Goal: Transaction & Acquisition: Book appointment/travel/reservation

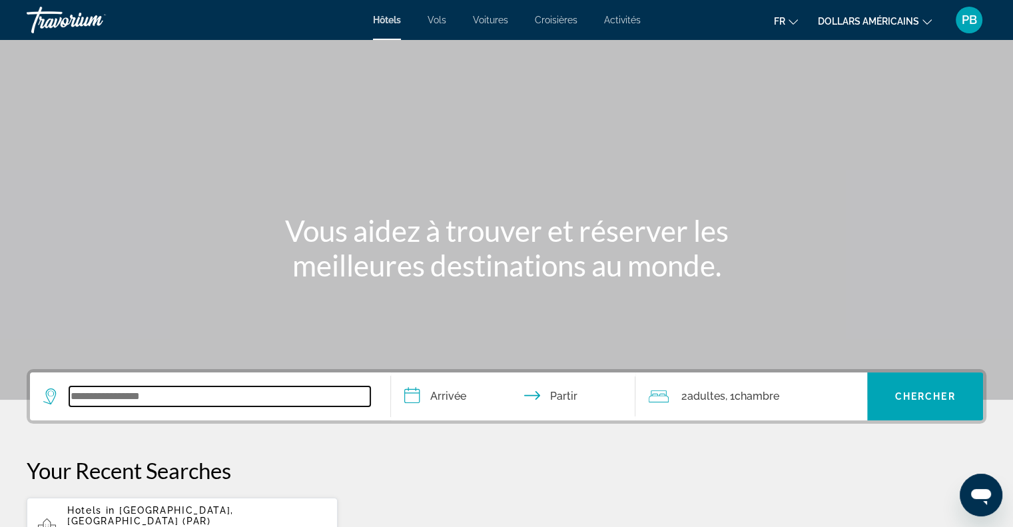
click at [90, 399] on input "Widget de recherche" at bounding box center [219, 396] width 301 height 20
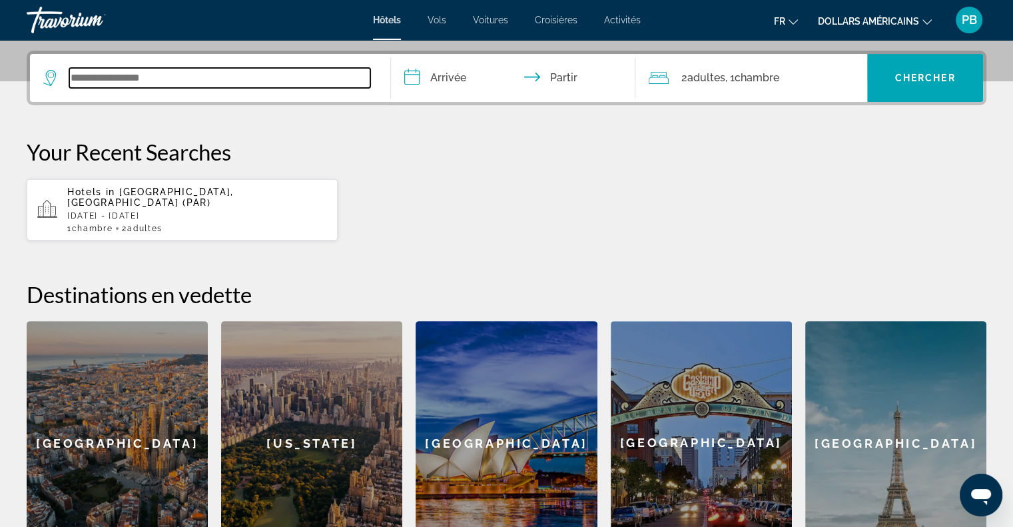
scroll to position [325, 0]
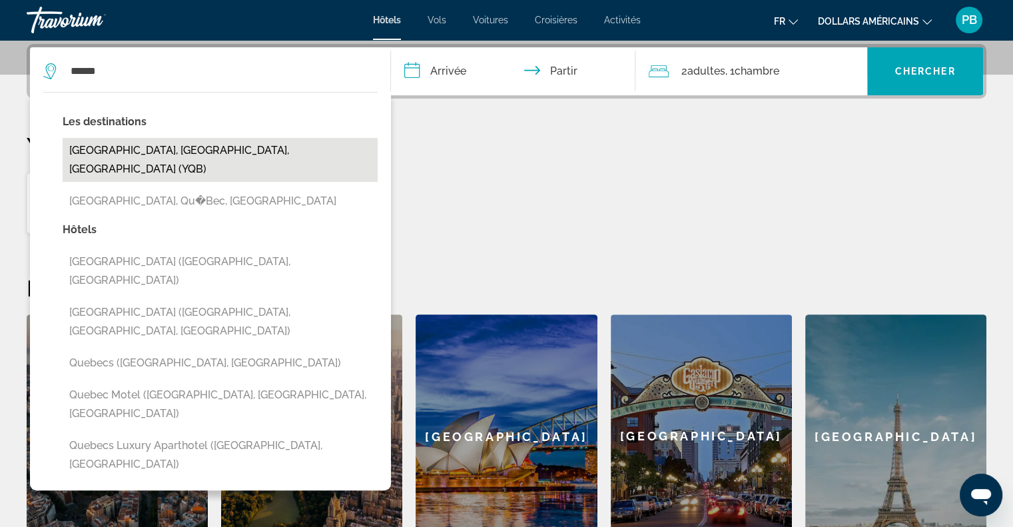
click at [139, 148] on button "[GEOGRAPHIC_DATA], [GEOGRAPHIC_DATA], [GEOGRAPHIC_DATA] (YQB)" at bounding box center [220, 160] width 315 height 44
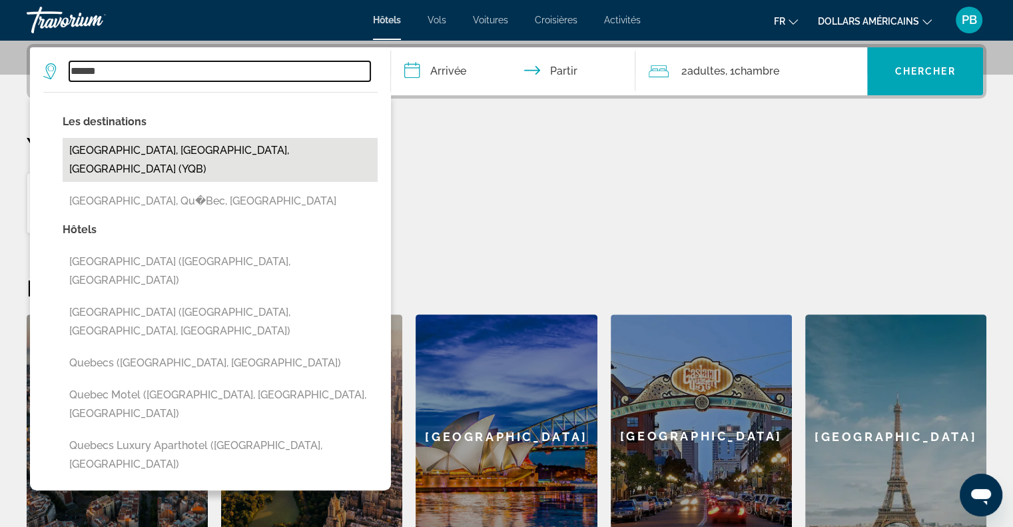
type input "**********"
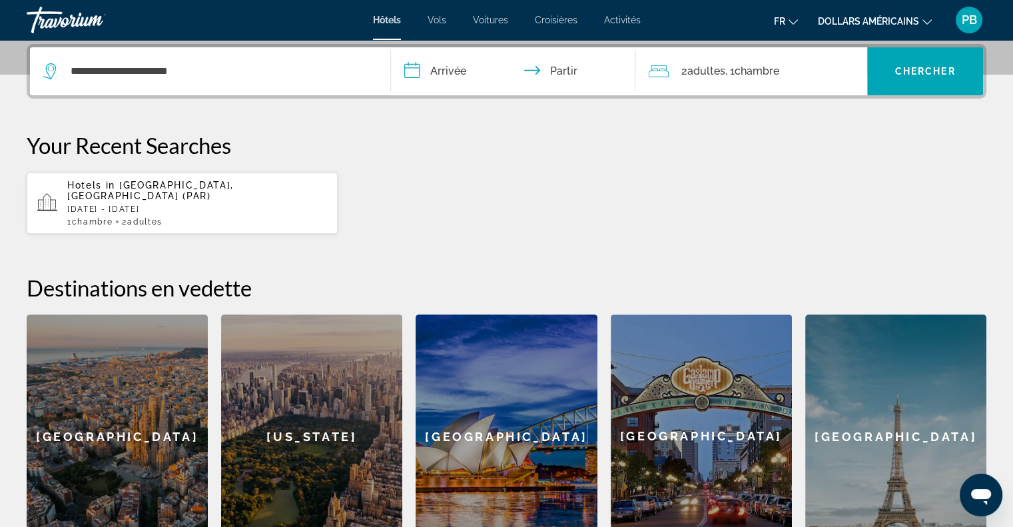
click at [455, 71] on input "**********" at bounding box center [516, 73] width 250 height 52
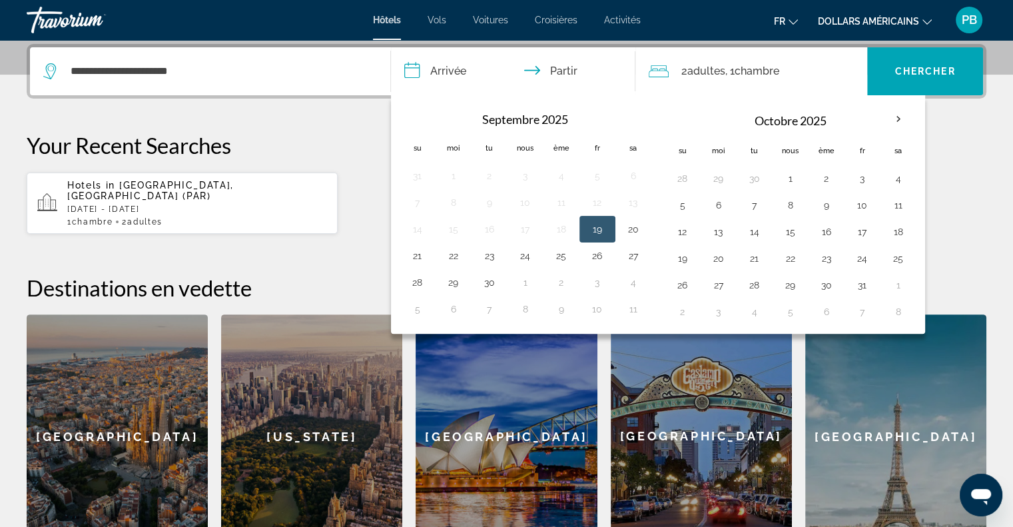
click at [599, 226] on button "19" at bounding box center [597, 229] width 21 height 19
click at [412, 256] on button "21" at bounding box center [417, 255] width 21 height 19
type input "**********"
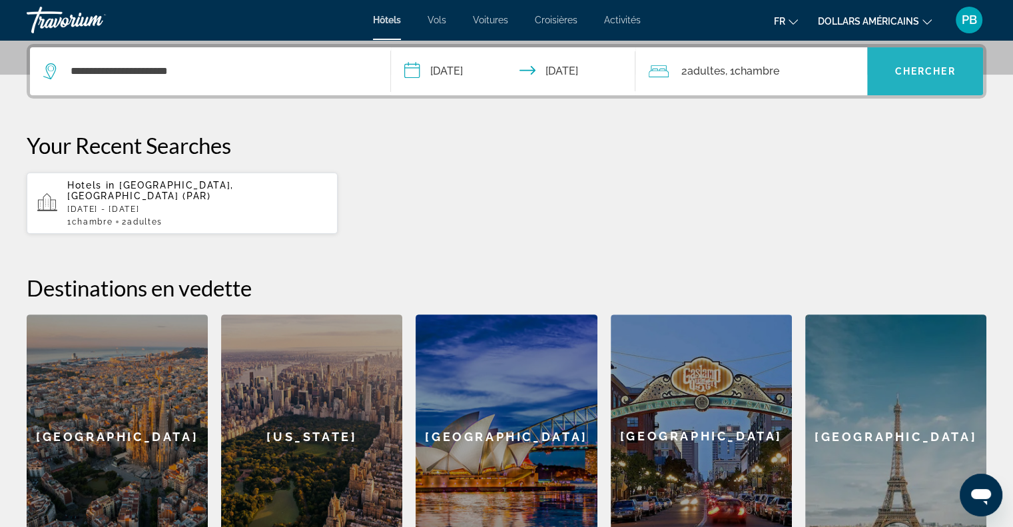
click at [919, 61] on span "Widget de recherche" at bounding box center [925, 71] width 116 height 32
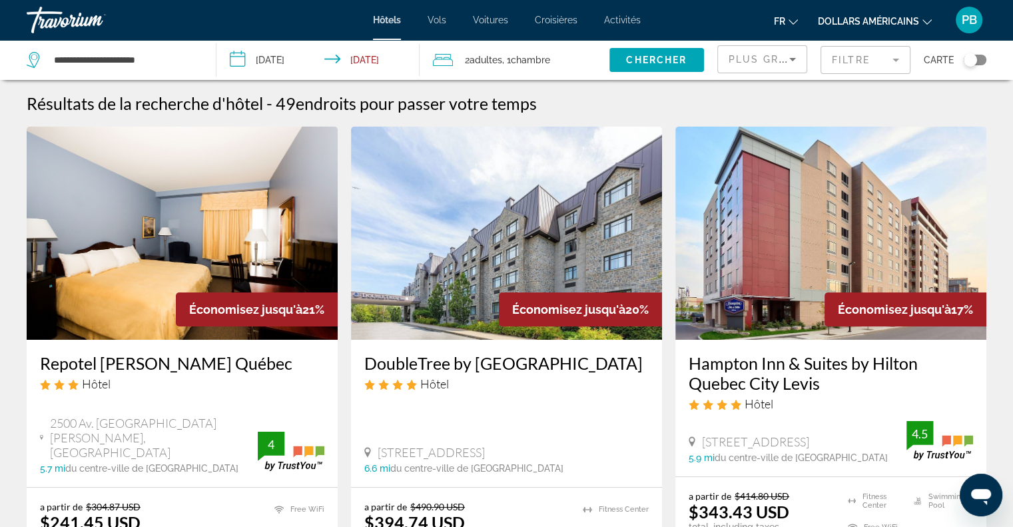
click at [925, 18] on icon "Changer de devise" at bounding box center [927, 21] width 9 height 9
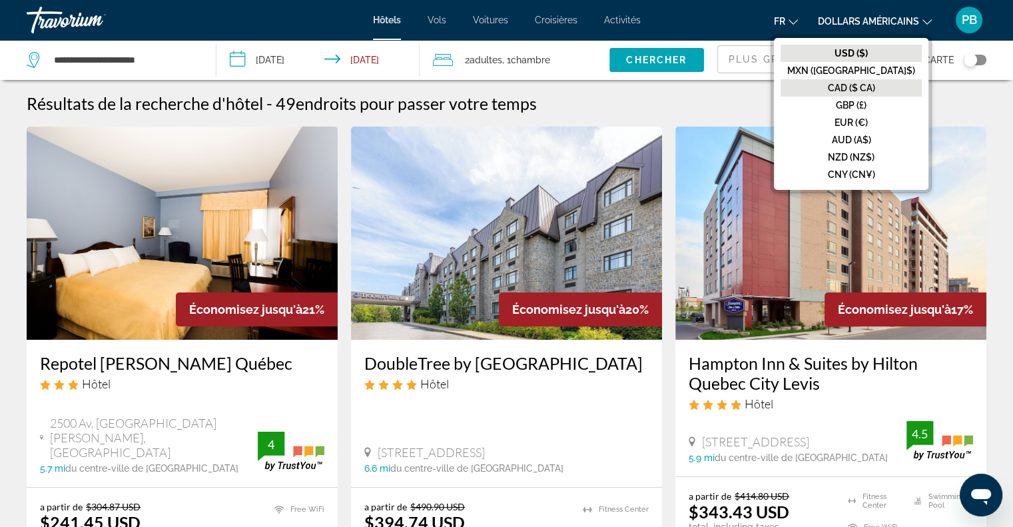
click at [875, 83] on font "CAD ($ CA)" at bounding box center [851, 88] width 47 height 11
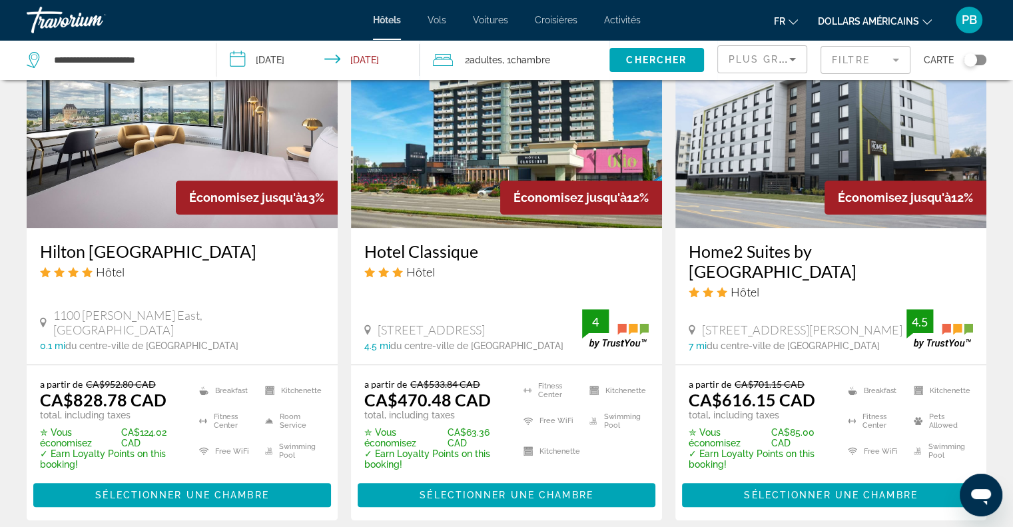
scroll to position [1199, 0]
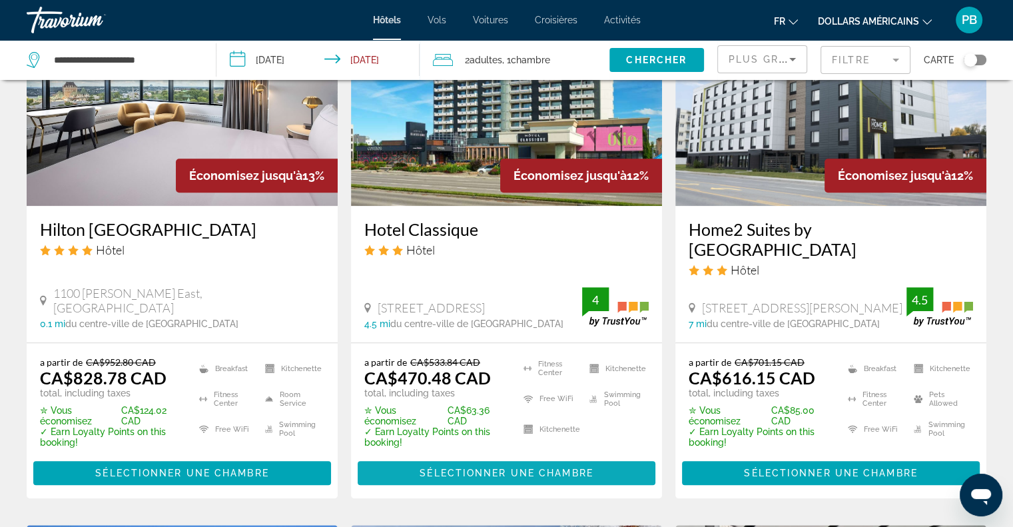
click at [490, 467] on span "Contenu principal" at bounding box center [507, 473] width 298 height 32
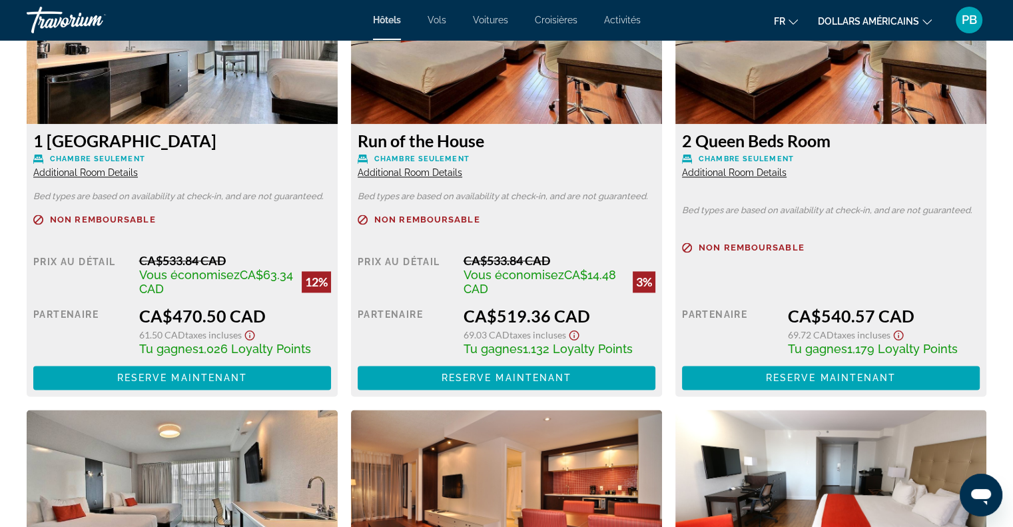
scroll to position [1932, 0]
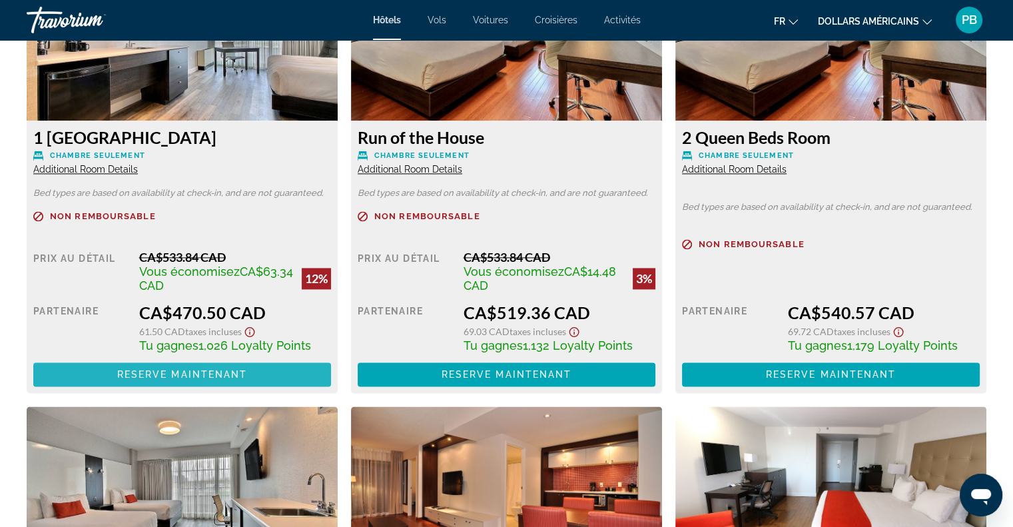
click at [258, 371] on span "Contenu principal" at bounding box center [182, 374] width 298 height 32
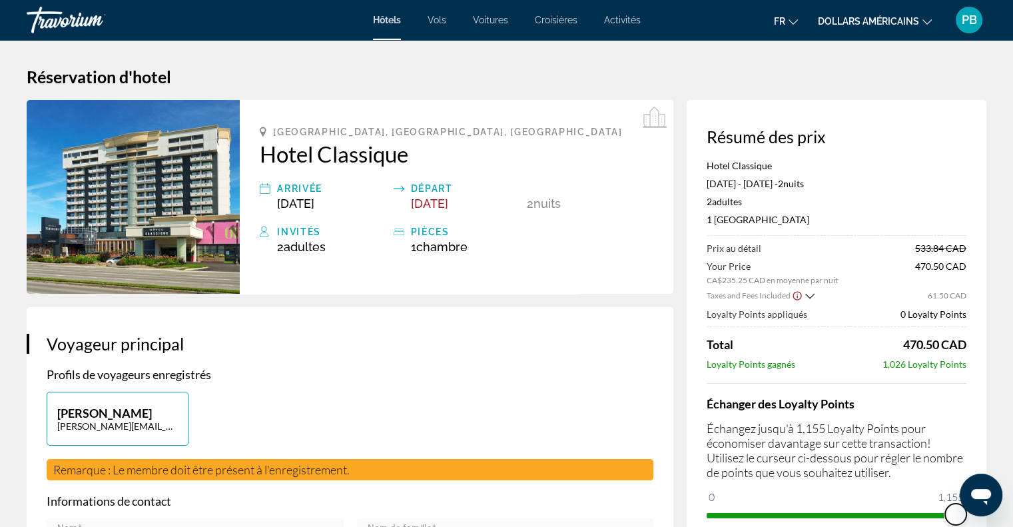
drag, startPoint x: 714, startPoint y: 498, endPoint x: 965, endPoint y: 512, distance: 250.8
click at [965, 512] on span "ngx-slider" at bounding box center [955, 514] width 21 height 21
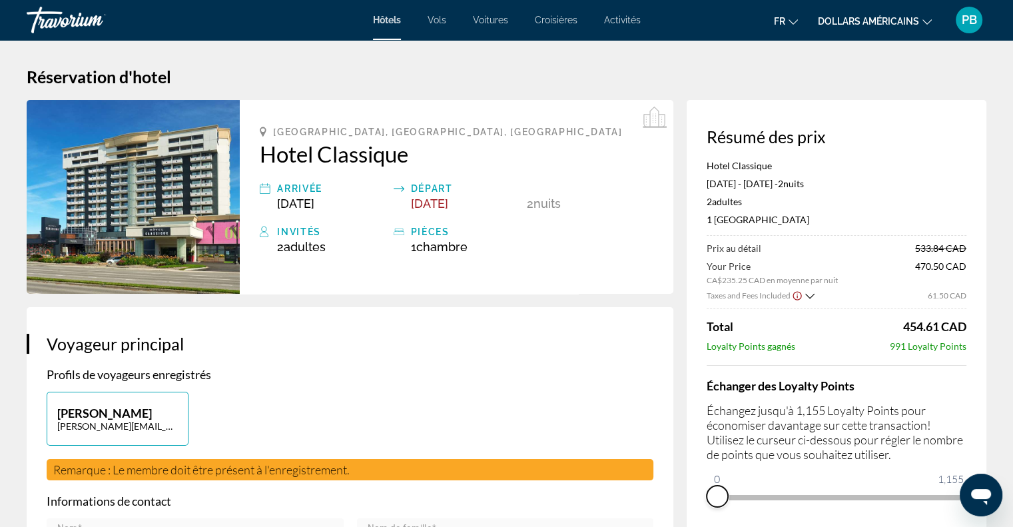
drag, startPoint x: 955, startPoint y: 517, endPoint x: 691, endPoint y: 523, distance: 264.5
click at [691, 523] on div "Résumé des prix Hotel Classique [DATE] - [DATE] - 2 nuit nuits 2 Adulte Adultes…" at bounding box center [837, 317] width 300 height 434
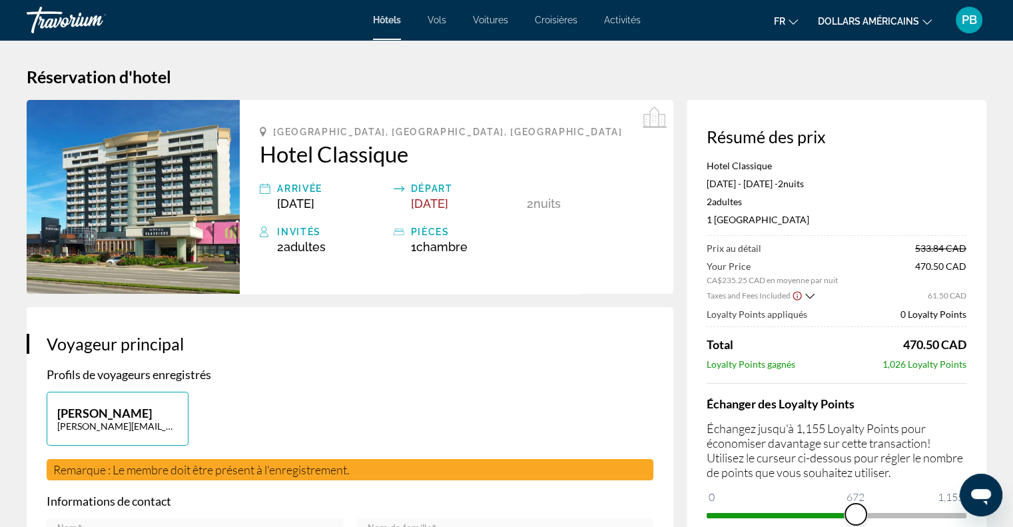
drag, startPoint x: 717, startPoint y: 498, endPoint x: 856, endPoint y: 518, distance: 140.0
click at [856, 518] on span "ngx-slider" at bounding box center [855, 514] width 21 height 21
drag, startPoint x: 856, startPoint y: 514, endPoint x: 958, endPoint y: 524, distance: 102.5
click at [958, 524] on span "ngx-slider" at bounding box center [955, 514] width 21 height 21
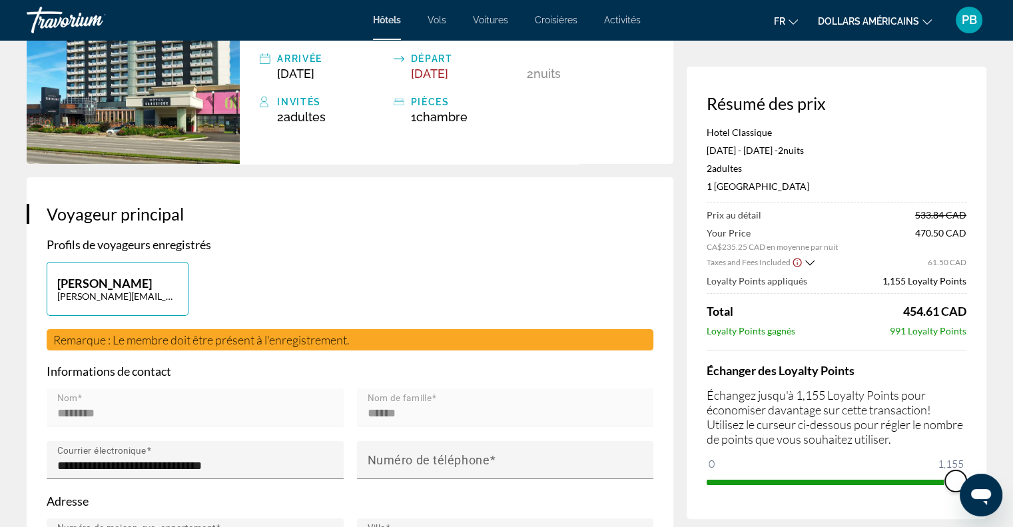
scroll to position [133, 0]
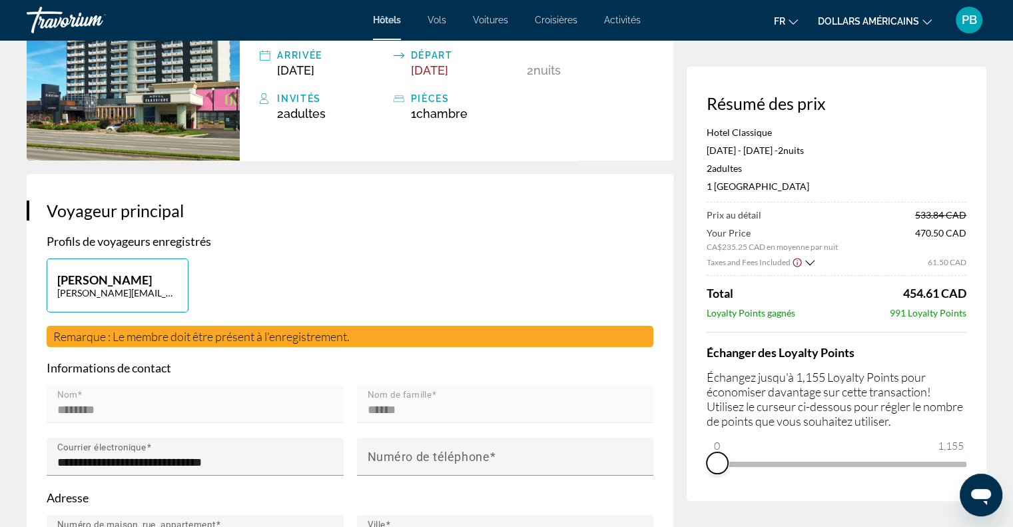
drag, startPoint x: 955, startPoint y: 482, endPoint x: 685, endPoint y: 492, distance: 270.6
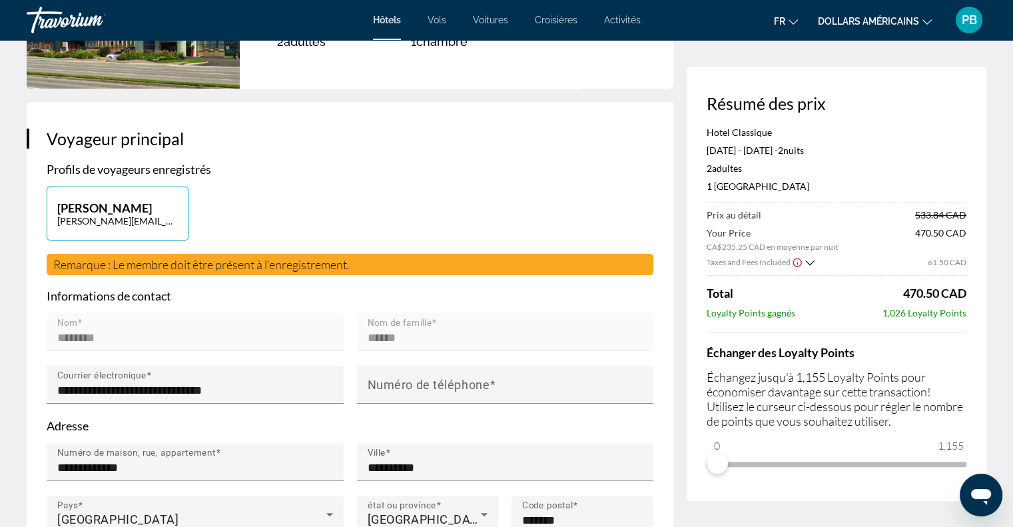
scroll to position [0, 0]
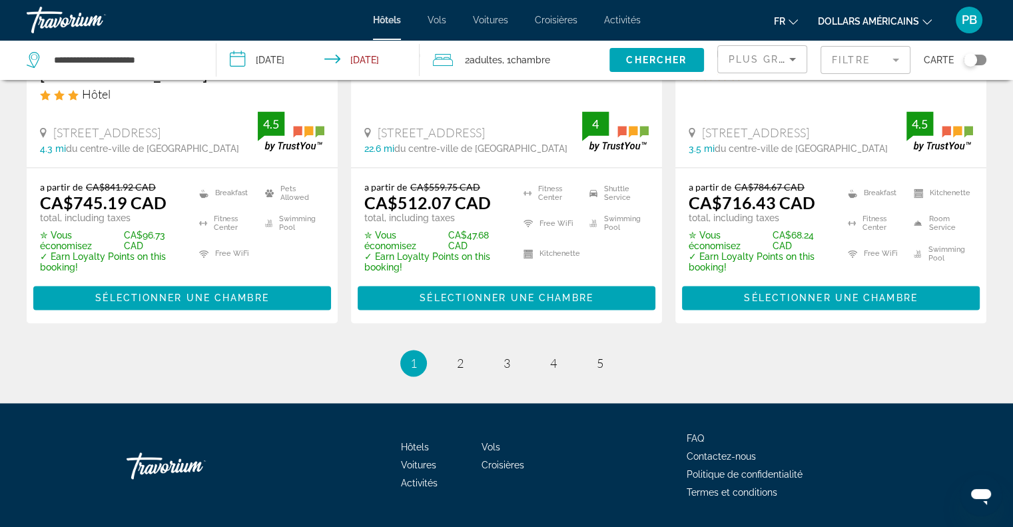
scroll to position [1946, 0]
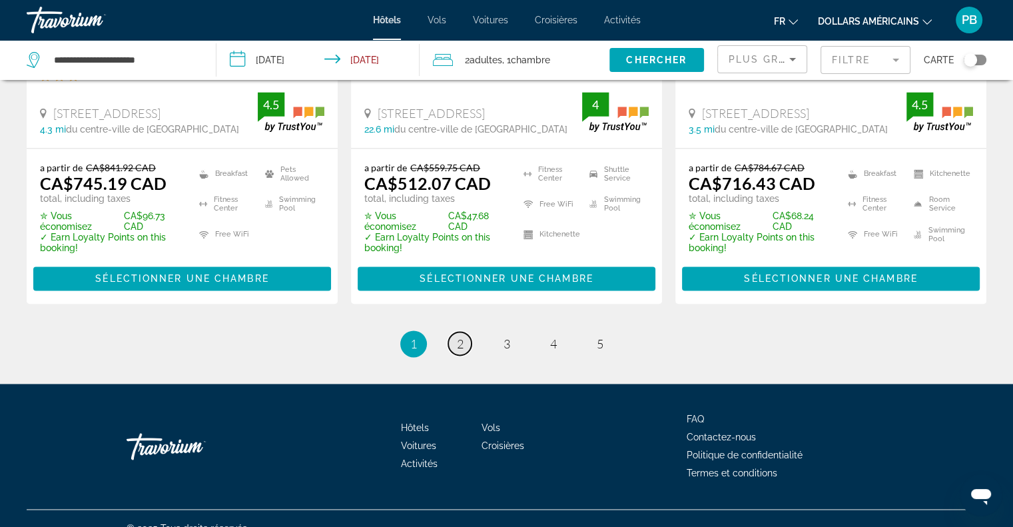
click at [464, 332] on link "page 2" at bounding box center [459, 343] width 23 height 23
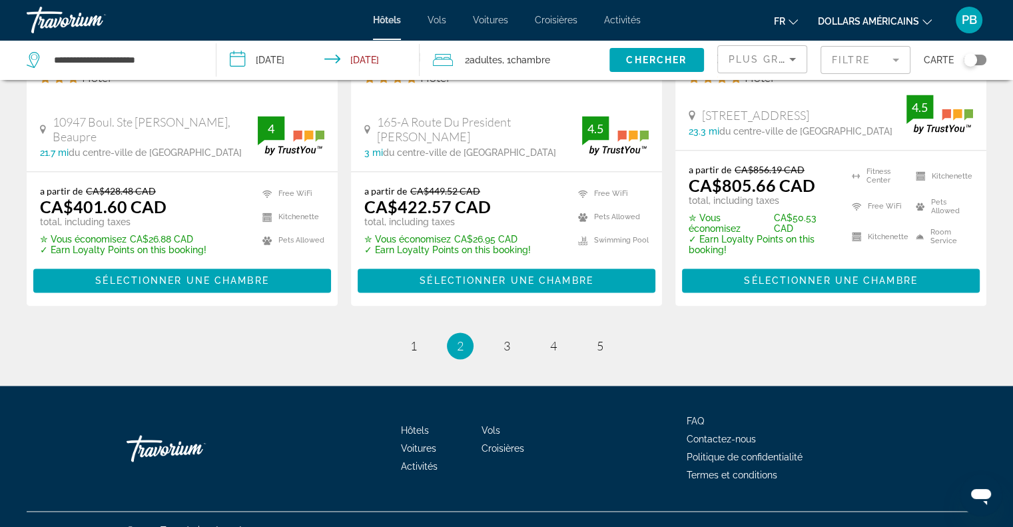
scroll to position [1865, 0]
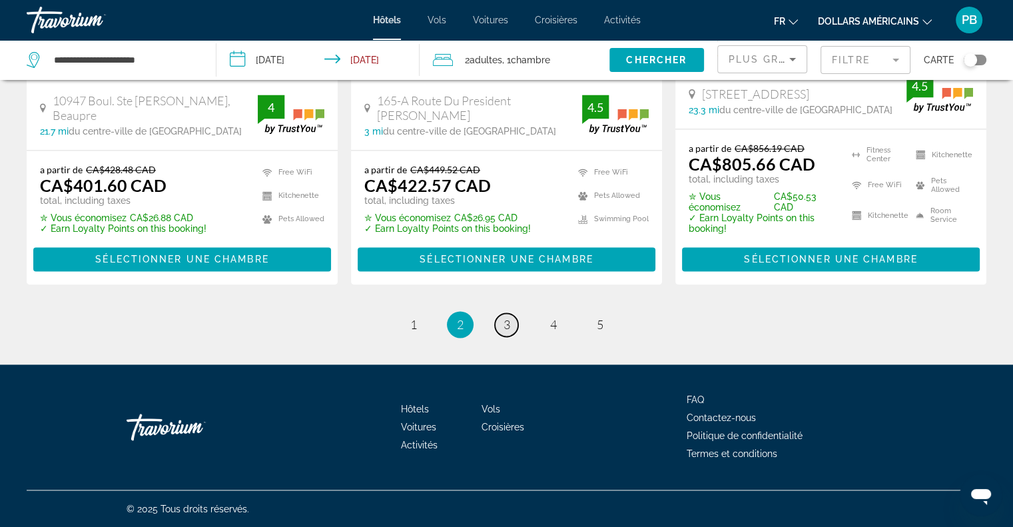
click at [505, 332] on span "3" at bounding box center [507, 324] width 7 height 15
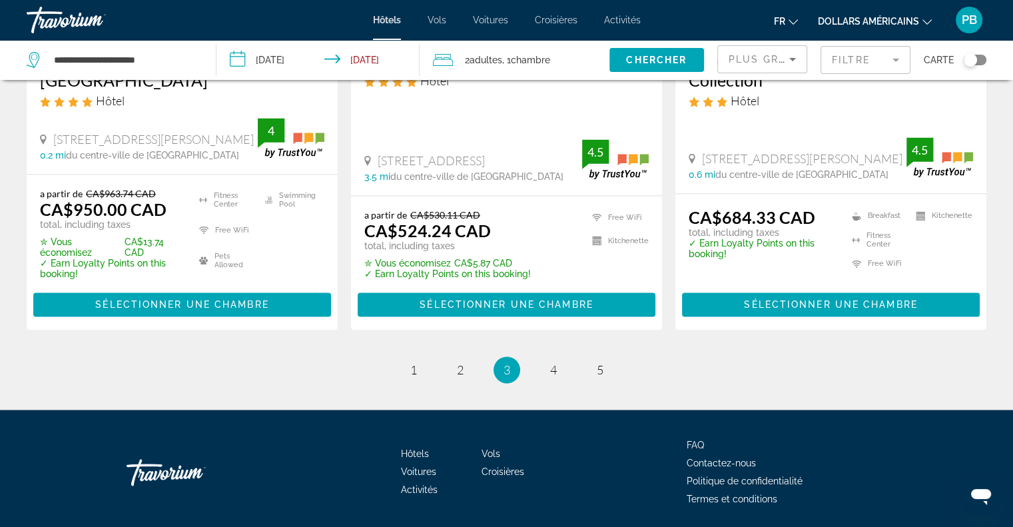
scroll to position [1892, 0]
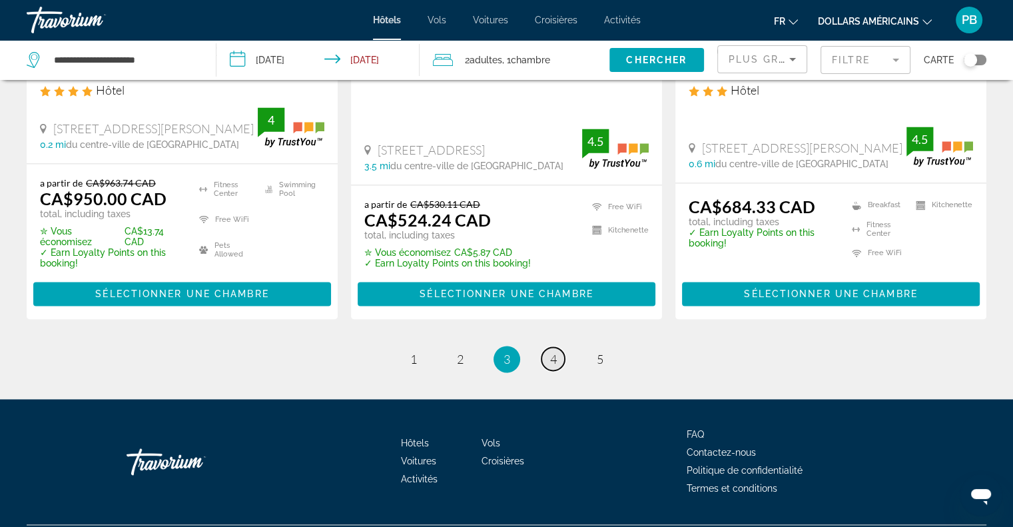
click at [555, 352] on span "4" at bounding box center [553, 359] width 7 height 15
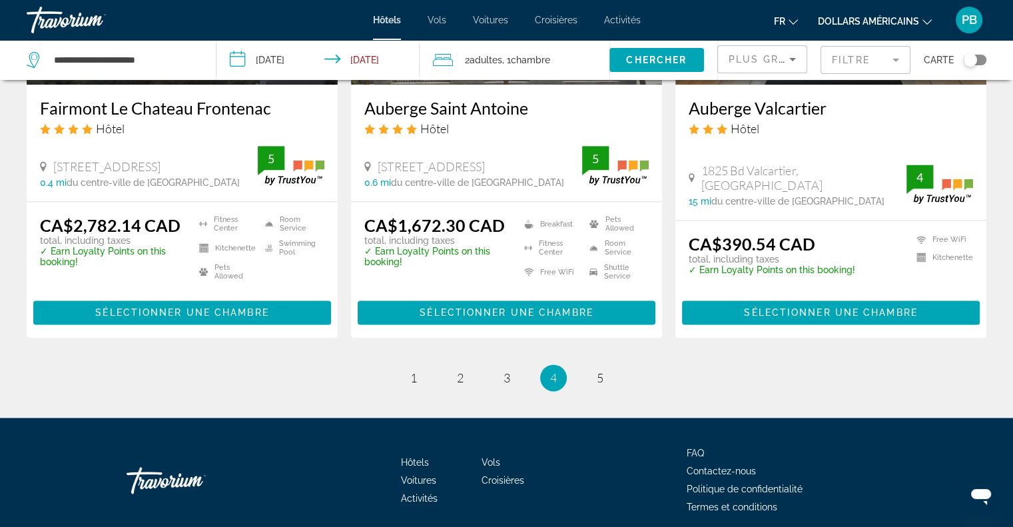
scroll to position [1790, 0]
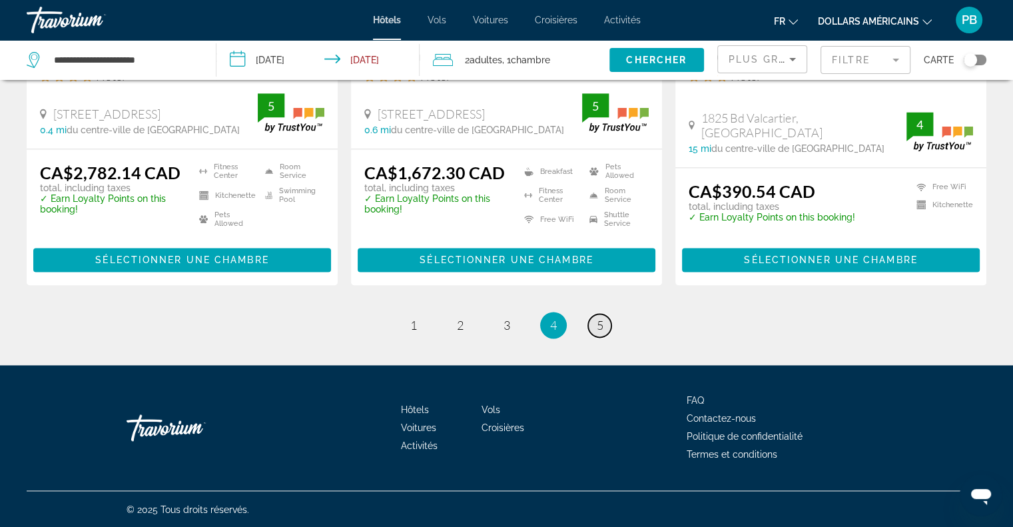
click at [599, 323] on span "5" at bounding box center [600, 325] width 7 height 15
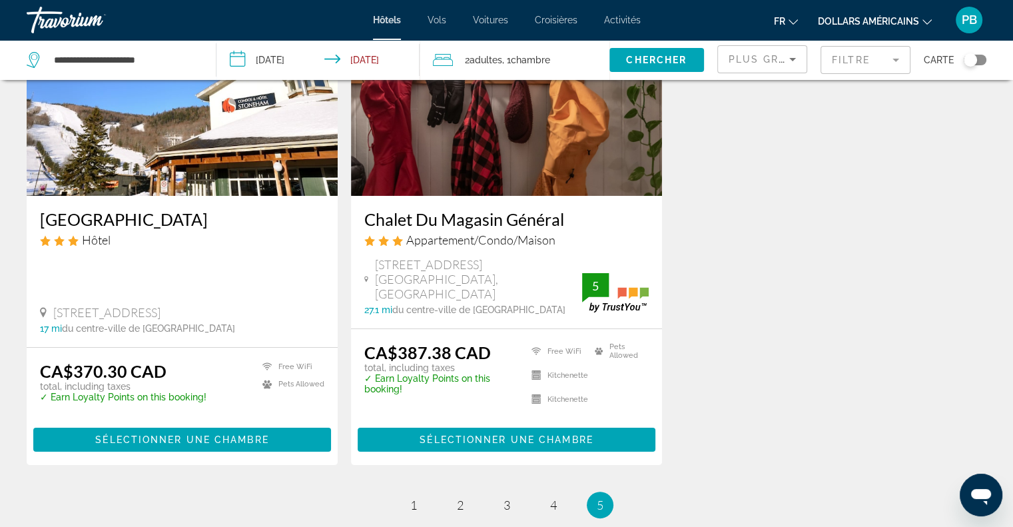
scroll to position [133, 0]
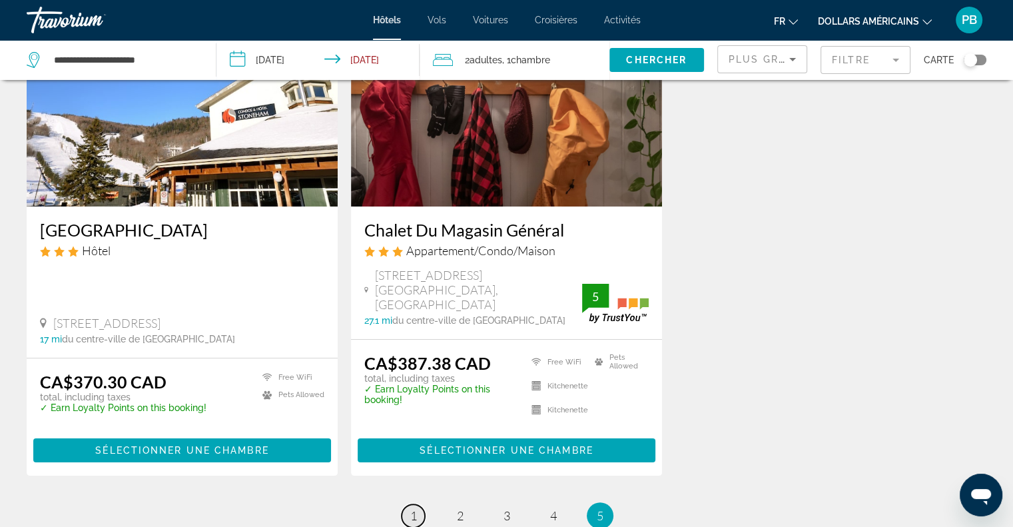
click at [415, 508] on span "1" at bounding box center [413, 515] width 7 height 15
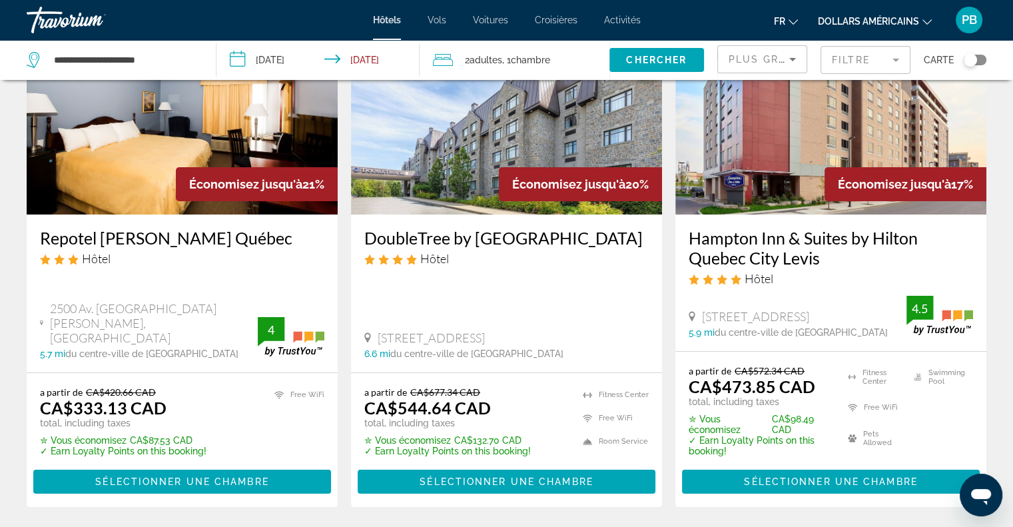
scroll to position [133, 0]
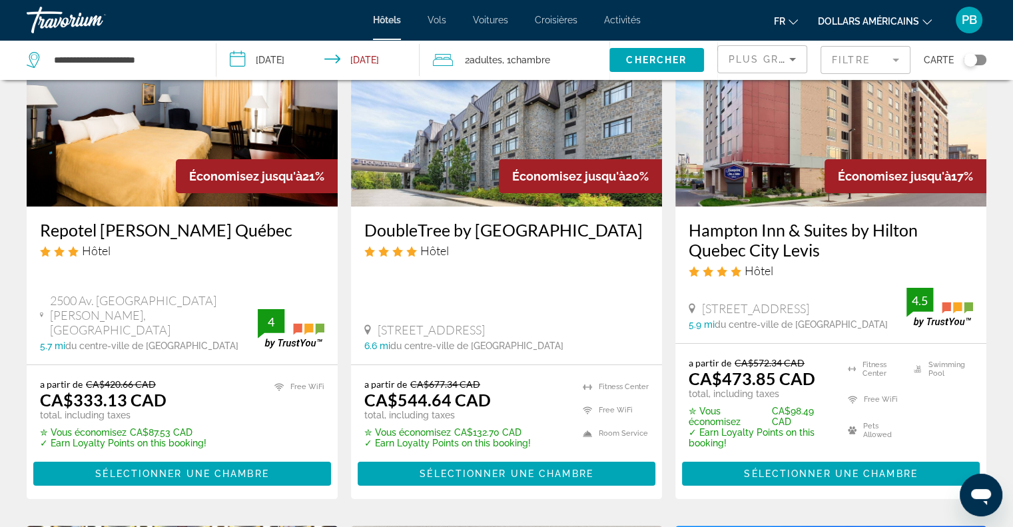
click at [197, 235] on h3 "Repotel [PERSON_NAME] Québec" at bounding box center [182, 230] width 284 height 20
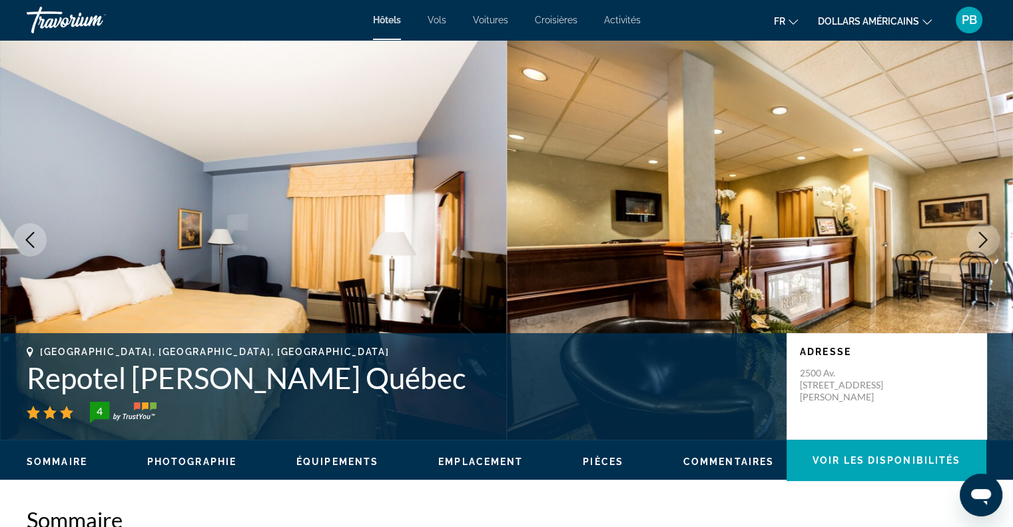
click at [989, 242] on icon "Next image" at bounding box center [983, 240] width 16 height 16
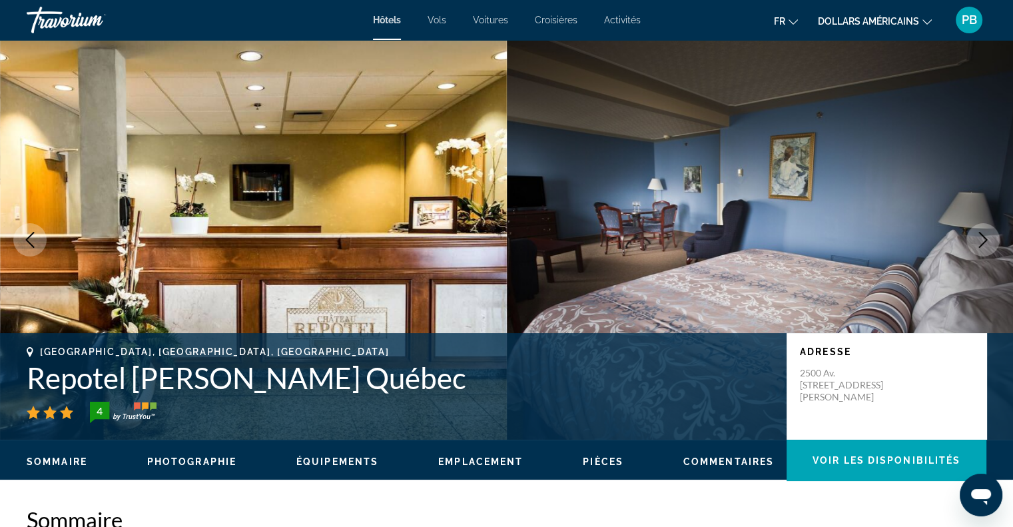
click at [987, 241] on icon "Next image" at bounding box center [983, 240] width 16 height 16
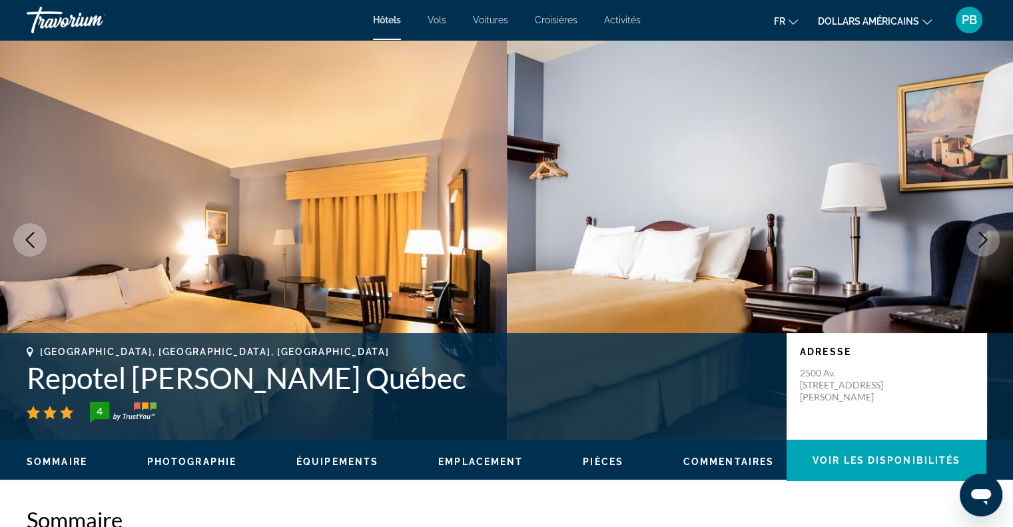
click at [987, 241] on icon "Next image" at bounding box center [983, 240] width 16 height 16
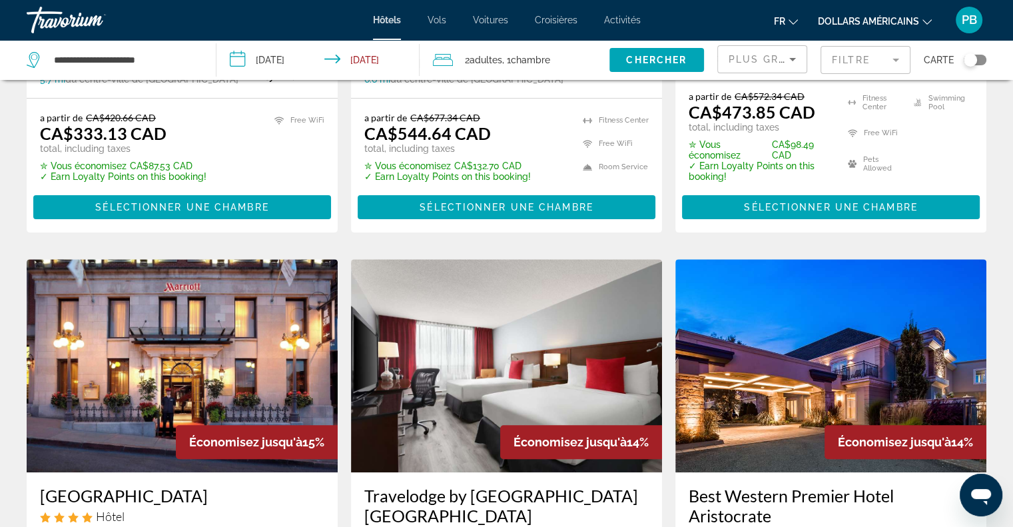
scroll to position [466, 0]
